Goal: Information Seeking & Learning: Learn about a topic

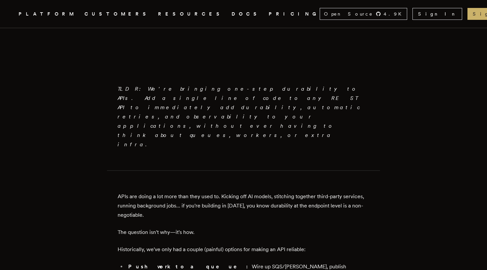
scroll to position [357, 0]
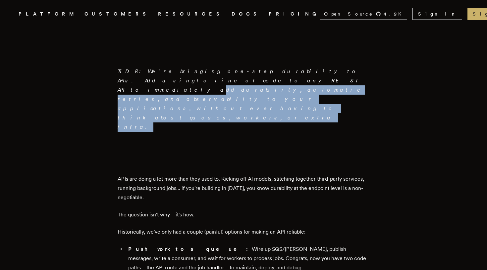
drag, startPoint x: 228, startPoint y: 86, endPoint x: 151, endPoint y: 71, distance: 78.3
click at [151, 71] on p "TLDR: We're bringing one-step durability to APIs. Add a single line of code to …" at bounding box center [244, 99] width 252 height 65
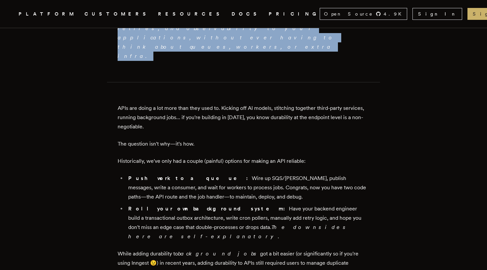
scroll to position [433, 0]
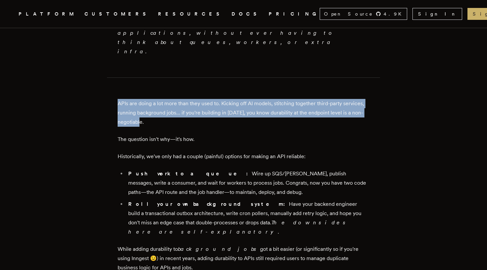
drag, startPoint x: 185, startPoint y: 82, endPoint x: 111, endPoint y: 61, distance: 76.7
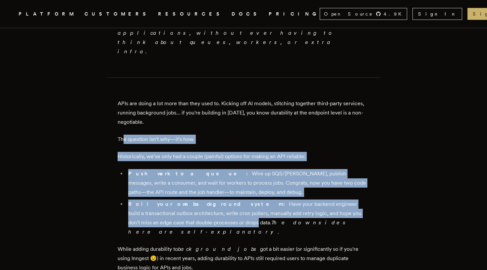
drag, startPoint x: 126, startPoint y: 98, endPoint x: 191, endPoint y: 187, distance: 110.4
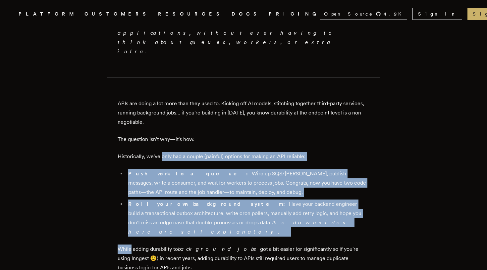
drag, startPoint x: 191, startPoint y: 187, endPoint x: 171, endPoint y: 112, distance: 77.8
click at [171, 152] on p "Historically, we've only had a couple (painful) options for making an API relia…" at bounding box center [244, 156] width 252 height 9
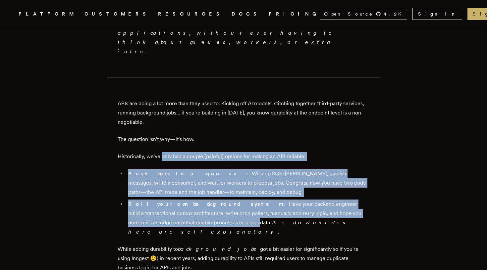
drag, startPoint x: 171, startPoint y: 112, endPoint x: 190, endPoint y: 184, distance: 74.8
click at [190, 200] on li "Roll your own background system: Have your backend engineer build a transaction…" at bounding box center [247, 218] width 243 height 37
drag, startPoint x: 190, startPoint y: 184, endPoint x: 175, endPoint y: 113, distance: 73.5
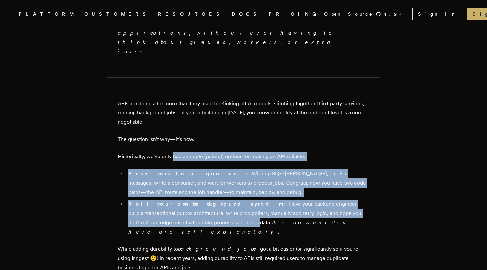
click at [175, 169] on li "Push work to a queue: Wire up SQS/[PERSON_NAME], publish messages, write a cons…" at bounding box center [247, 183] width 243 height 28
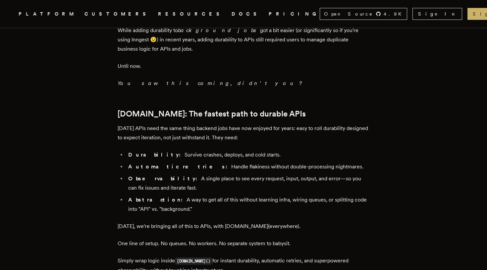
scroll to position [652, 0]
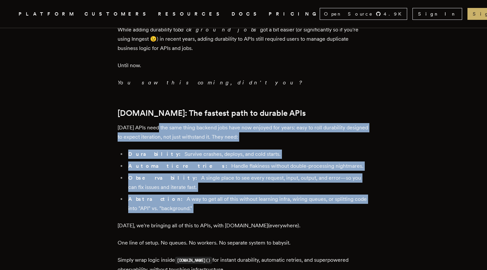
drag, startPoint x: 161, startPoint y: 76, endPoint x: 200, endPoint y: 167, distance: 98.5
click at [200, 167] on div "TLDR: We're bringing one-step durability to APIs. Add a single line of code to …" at bounding box center [244, 186] width 252 height 1129
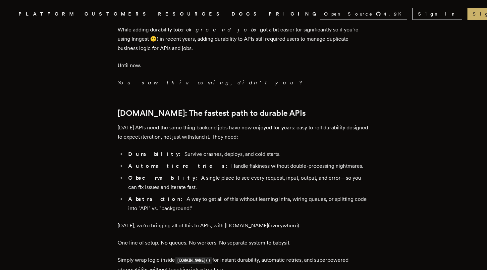
click at [200, 167] on div "TLDR: We're bringing one-step durability to APIs. Add a single line of code to …" at bounding box center [244, 186] width 252 height 1129
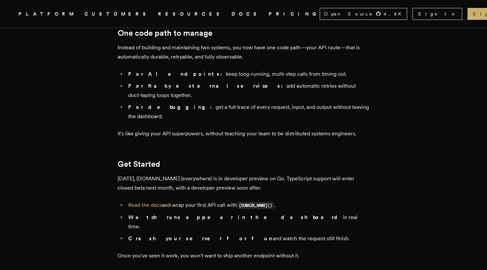
scroll to position [1160, 0]
